Goal: Find specific page/section: Find specific page/section

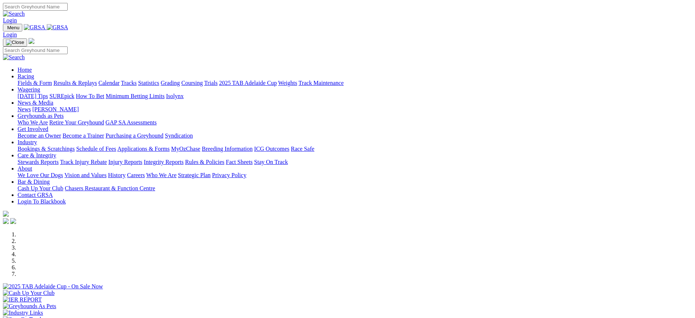
click at [58, 159] on link "Stewards Reports" at bounding box center [38, 162] width 41 height 6
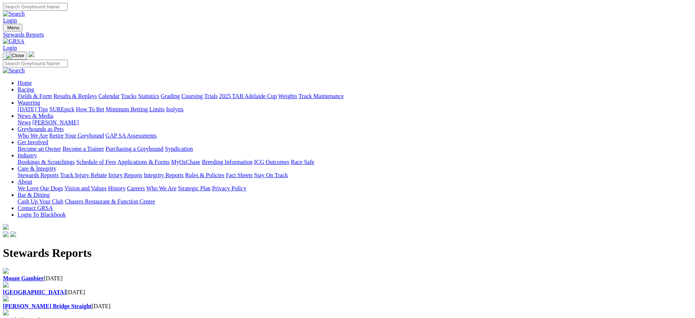
click at [248, 289] on div "Angle Park 21 Aug 2025" at bounding box center [347, 292] width 689 height 7
click at [79, 119] on link "[PERSON_NAME]" at bounding box center [55, 122] width 46 height 6
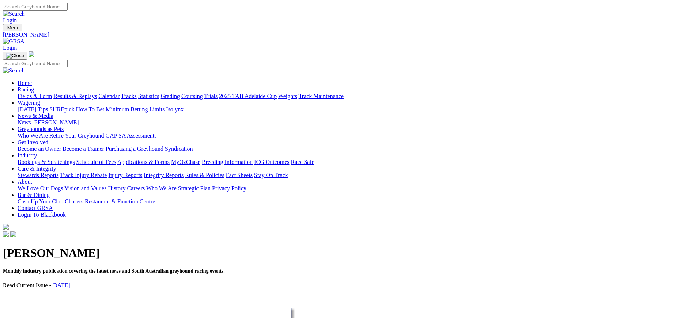
click at [70, 282] on link "August 2025" at bounding box center [60, 285] width 19 height 6
